Goal: Find specific page/section: Find specific page/section

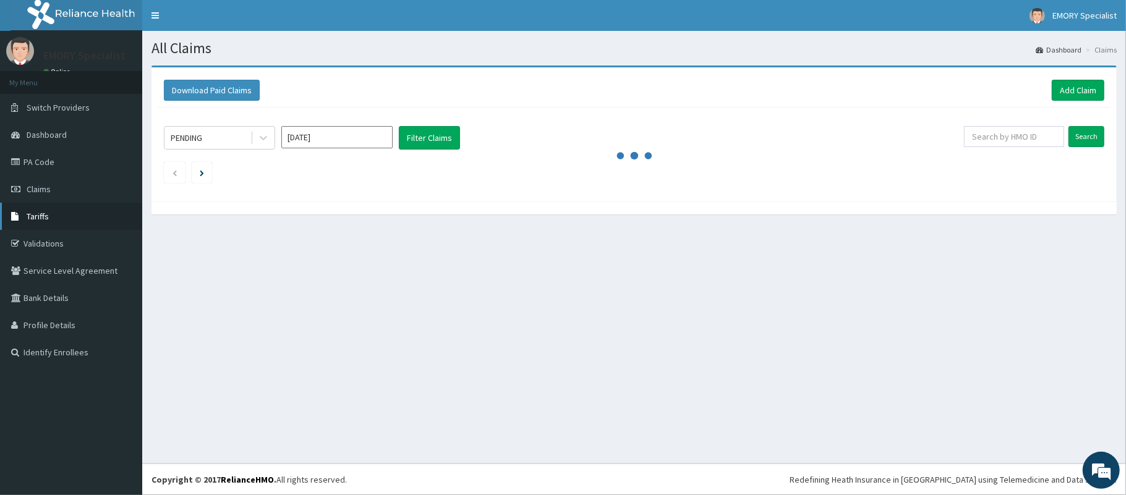
click at [61, 220] on link "Tariffs" at bounding box center [71, 216] width 142 height 27
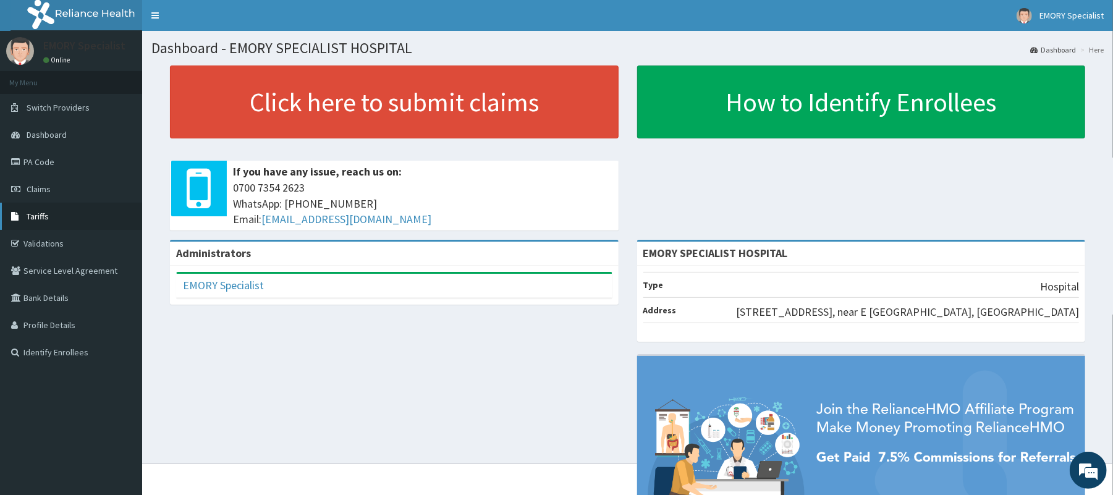
click at [84, 213] on link "Tariffs" at bounding box center [71, 216] width 142 height 27
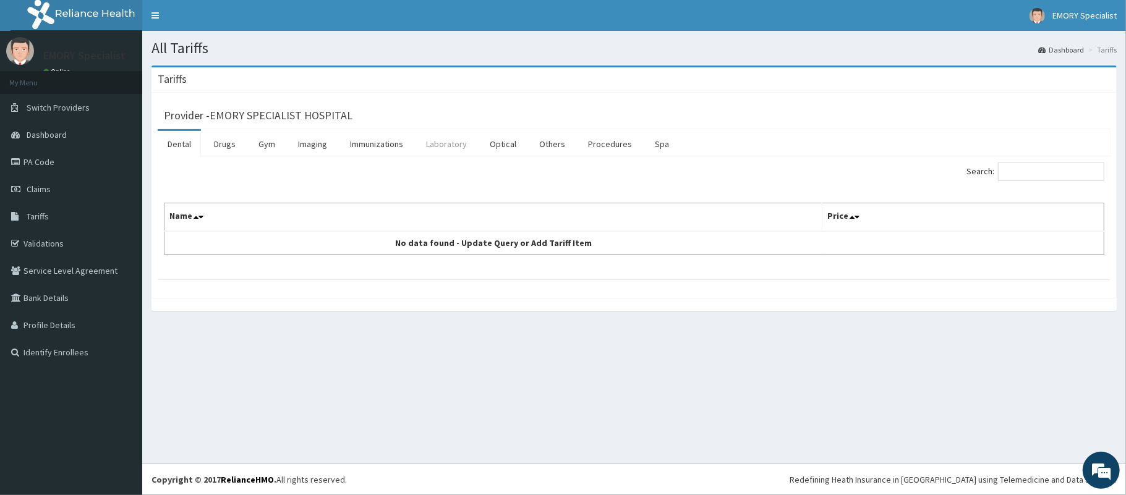
click at [446, 146] on link "Laboratory" at bounding box center [446, 144] width 61 height 26
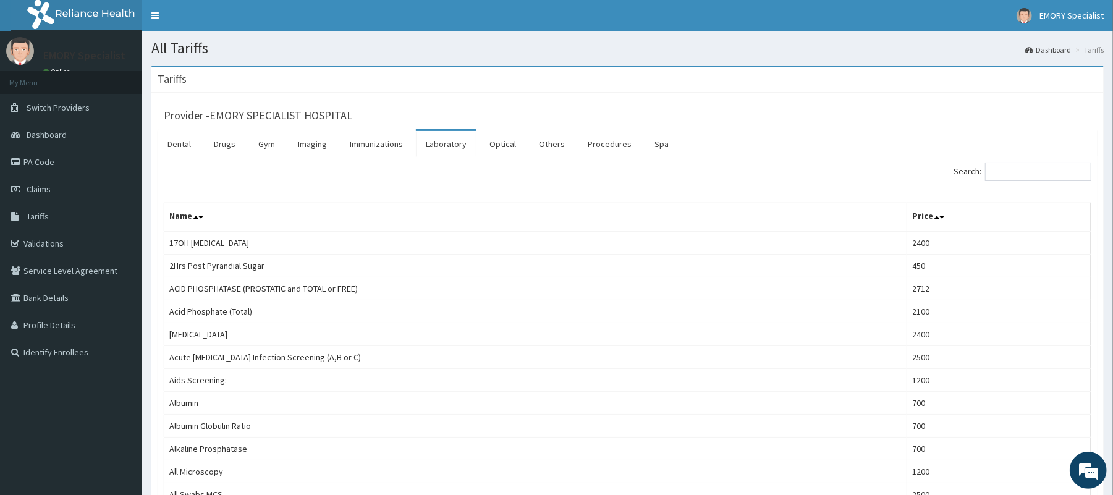
scroll to position [82, 0]
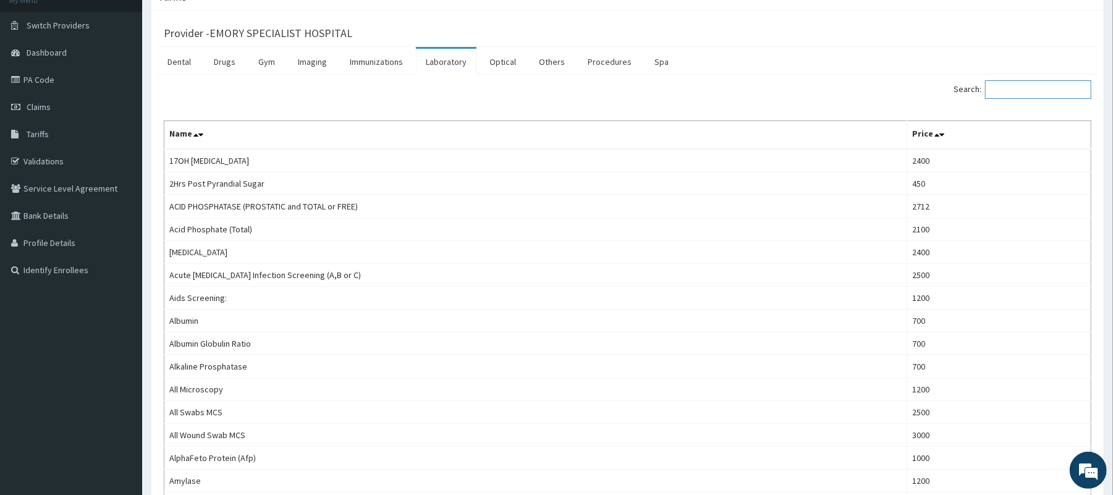
click at [1044, 91] on input "Search:" at bounding box center [1038, 89] width 106 height 19
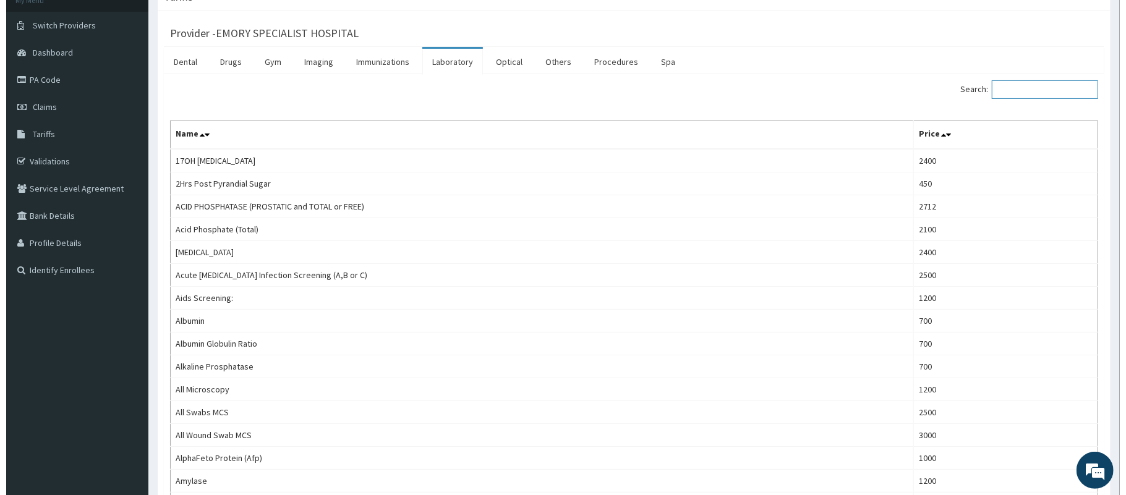
scroll to position [0, 0]
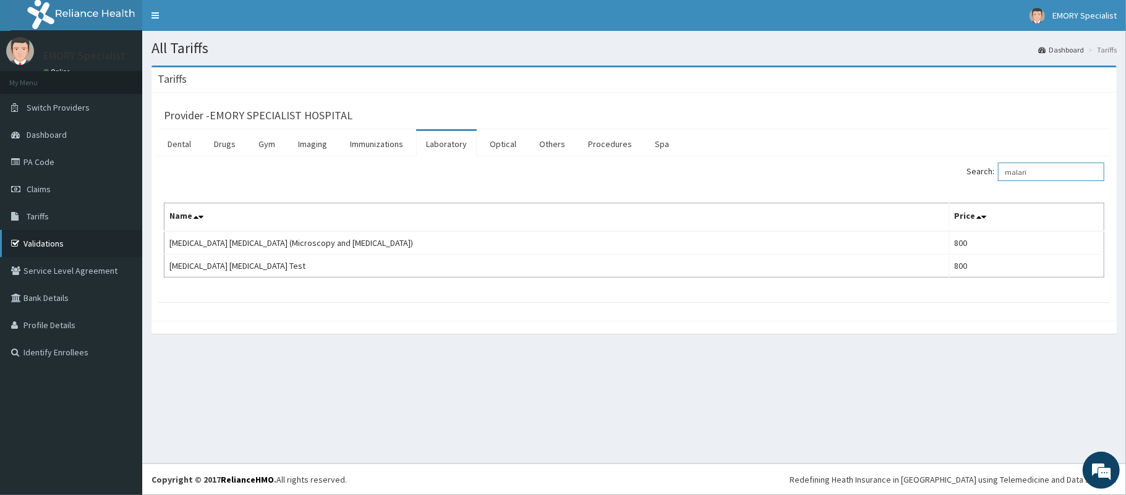
type input "malari"
click at [45, 239] on link "Validations" at bounding box center [71, 243] width 142 height 27
